Goal: Transaction & Acquisition: Subscribe to service/newsletter

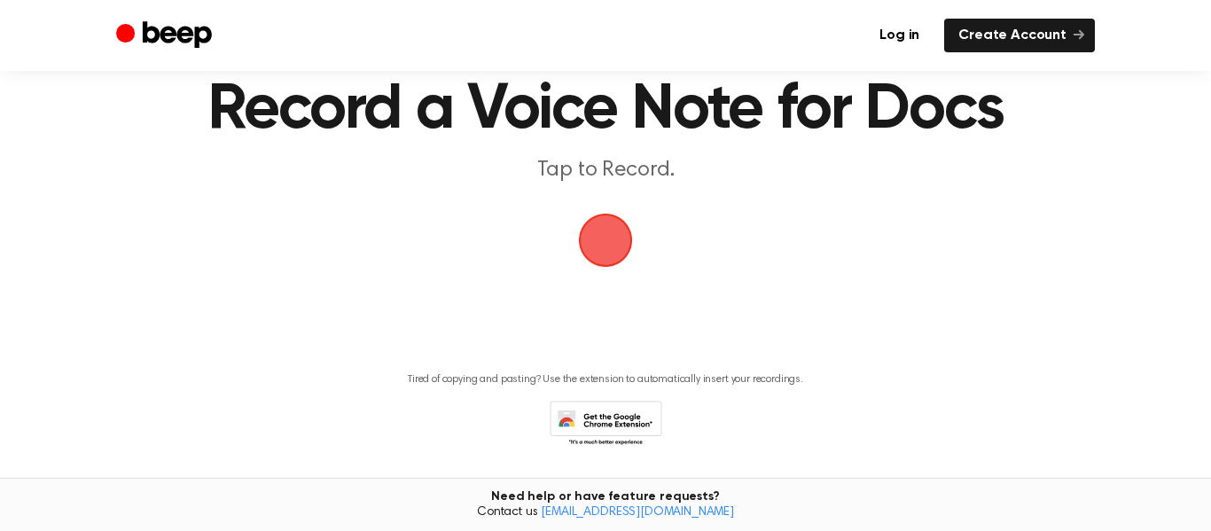
scroll to position [78, 0]
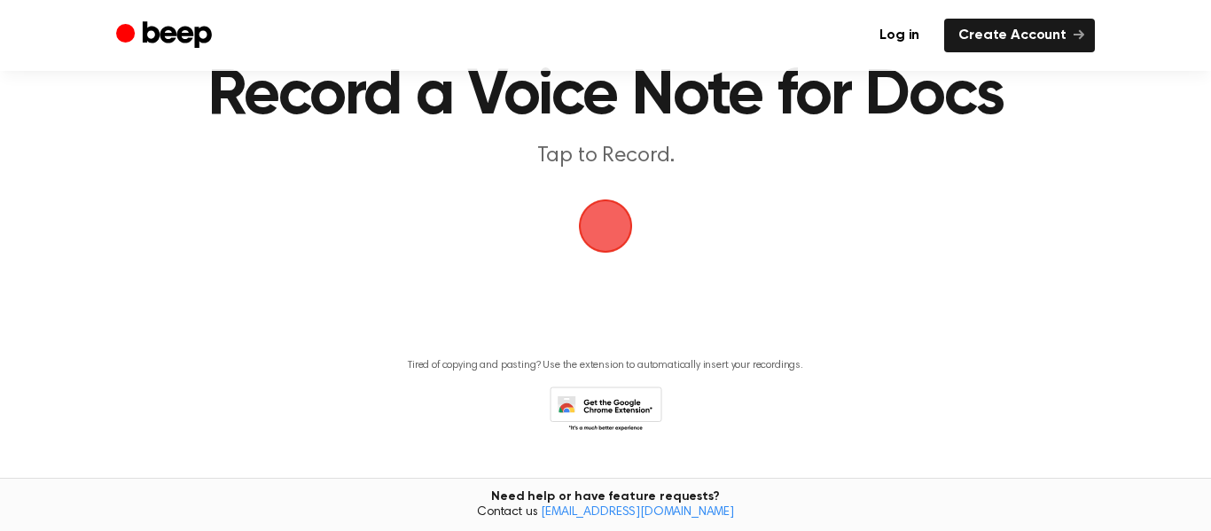
click at [617, 222] on span "button" at bounding box center [604, 225] width 95 height 95
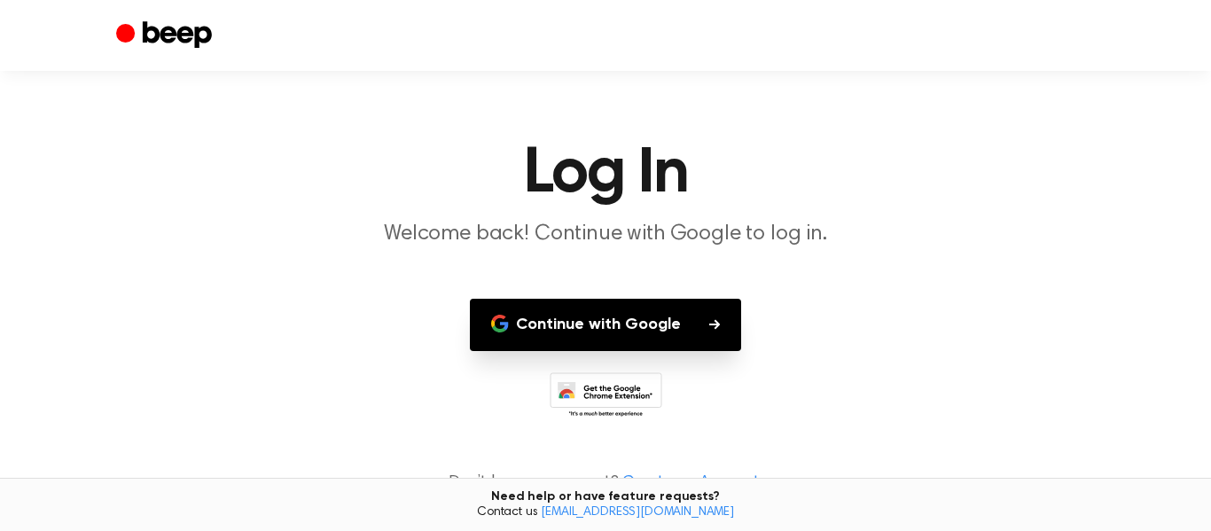
scroll to position [15, 0]
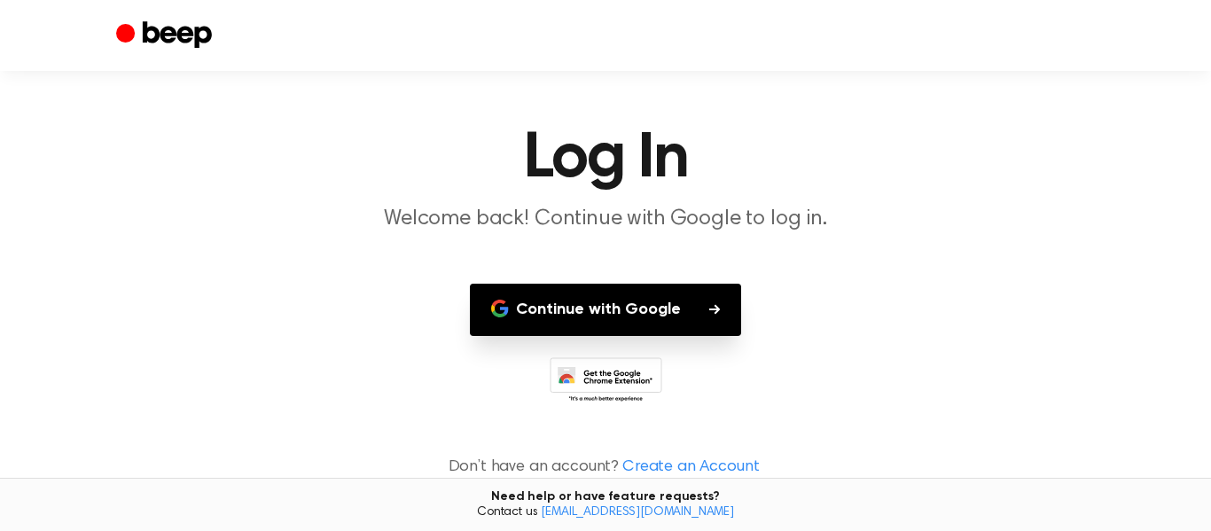
click at [658, 295] on button "Continue with Google" at bounding box center [605, 310] width 271 height 52
click at [702, 464] on link "Create an Account" at bounding box center [690, 468] width 136 height 24
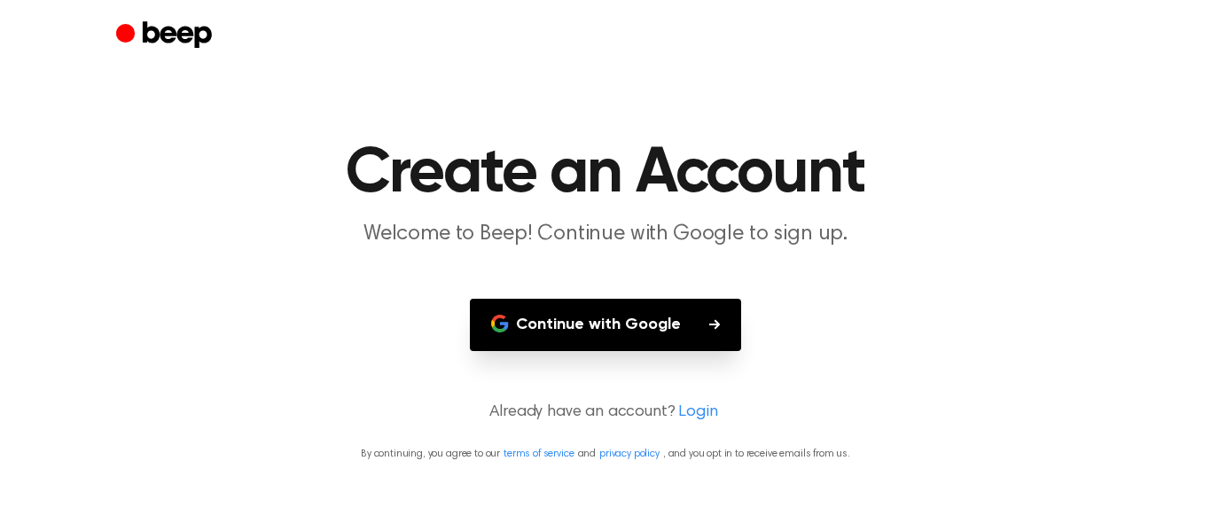
click at [690, 406] on link "Login" at bounding box center [697, 413] width 39 height 24
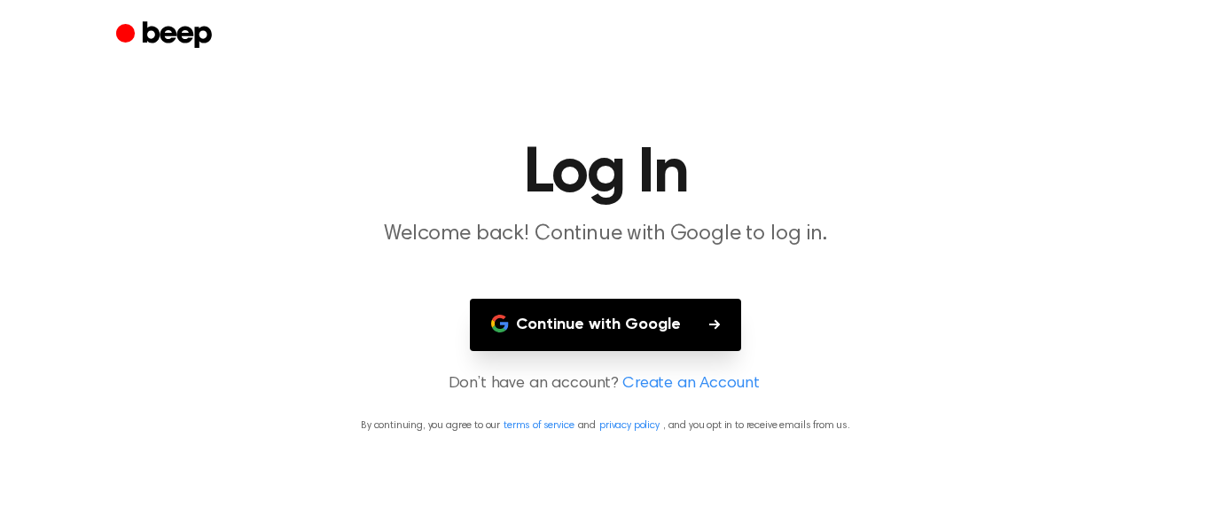
click at [682, 378] on link "Create an Account" at bounding box center [690, 384] width 136 height 24
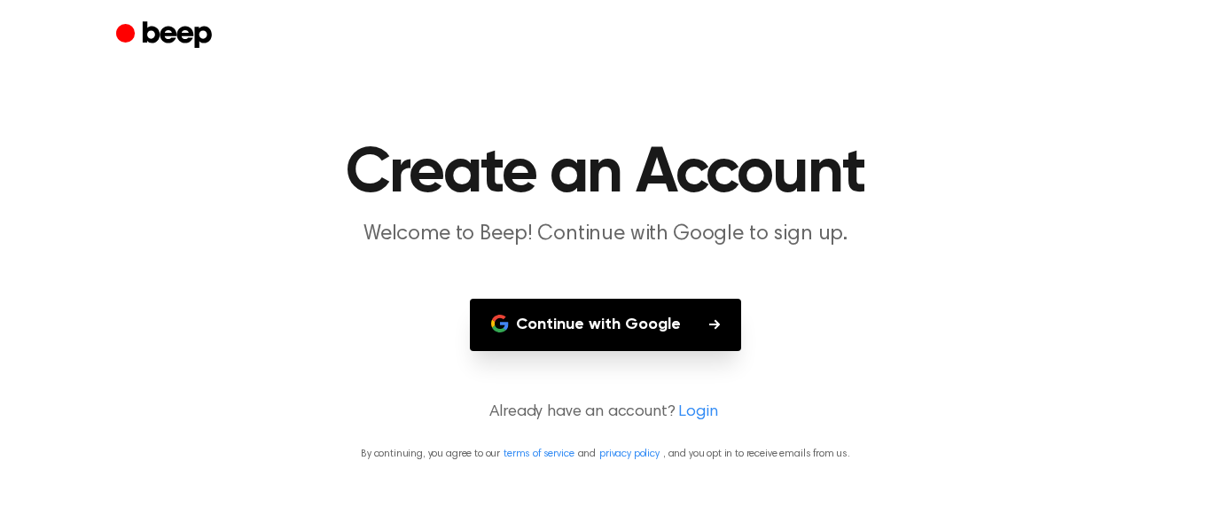
click at [666, 337] on button "Continue with Google" at bounding box center [605, 325] width 271 height 52
click at [1170, 167] on header "Create an Account Welcome to Beep! Continue with Google to sign up." at bounding box center [605, 195] width 1168 height 107
